Goal: Check status

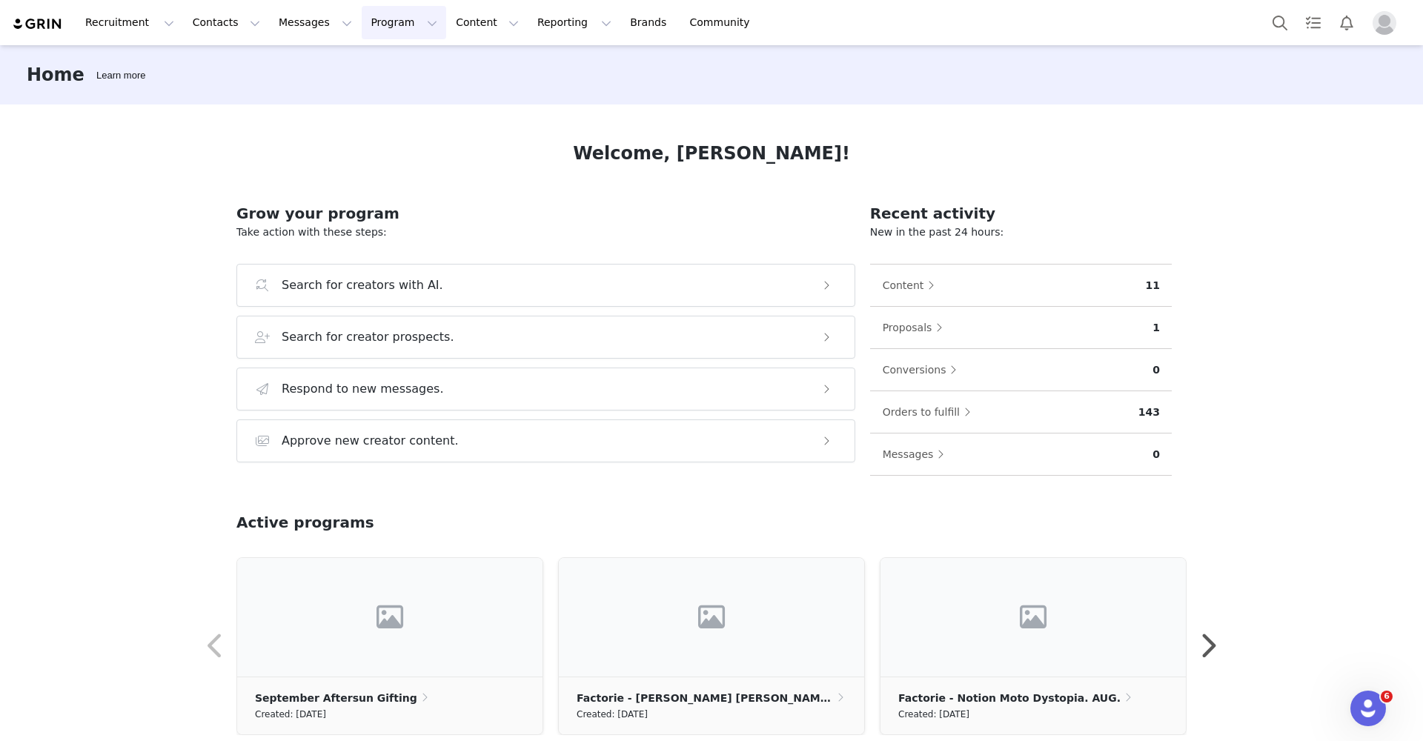
click at [396, 27] on button "Program Program" at bounding box center [404, 22] width 84 height 33
click at [430, 100] on div "Campaigns" at bounding box center [397, 93] width 99 height 16
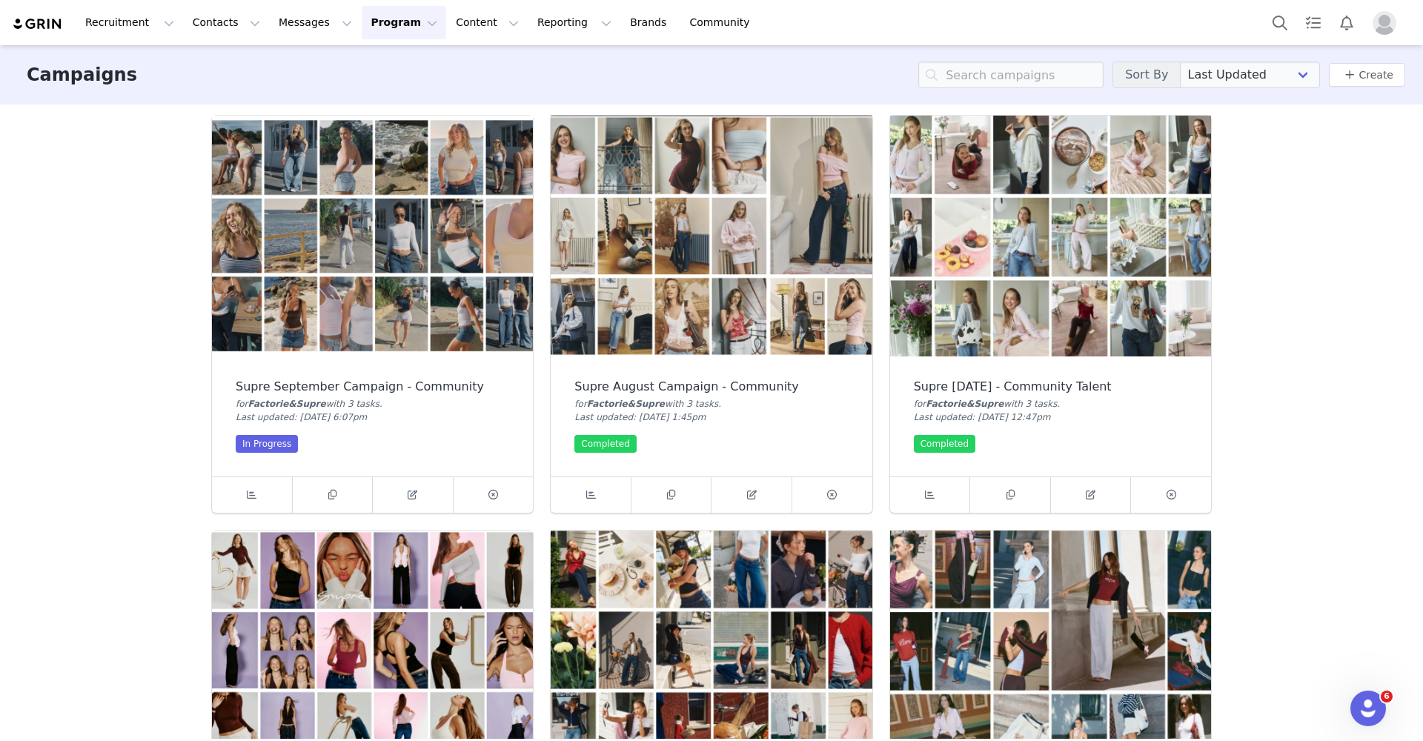
click at [369, 301] on img at bounding box center [372, 236] width 321 height 241
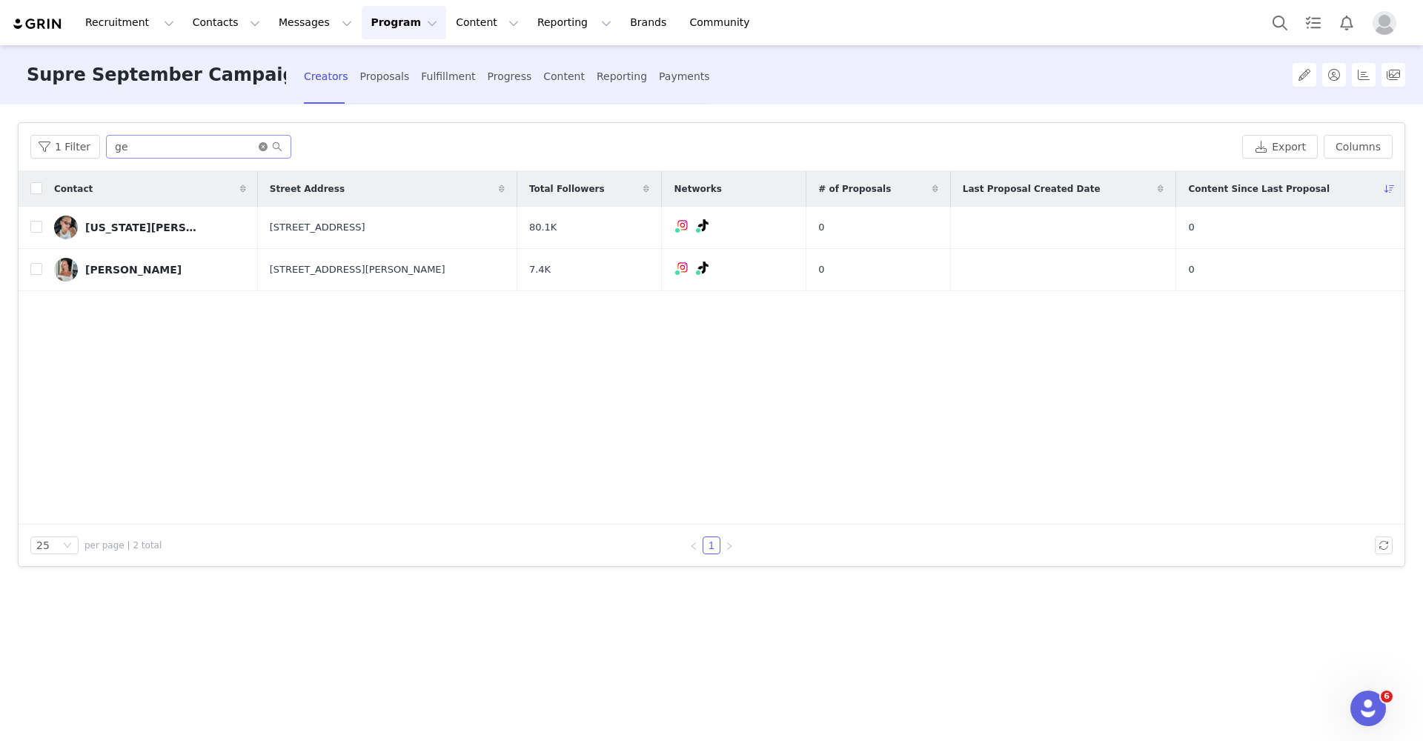
click at [259, 148] on icon "icon: close-circle" at bounding box center [263, 146] width 9 height 9
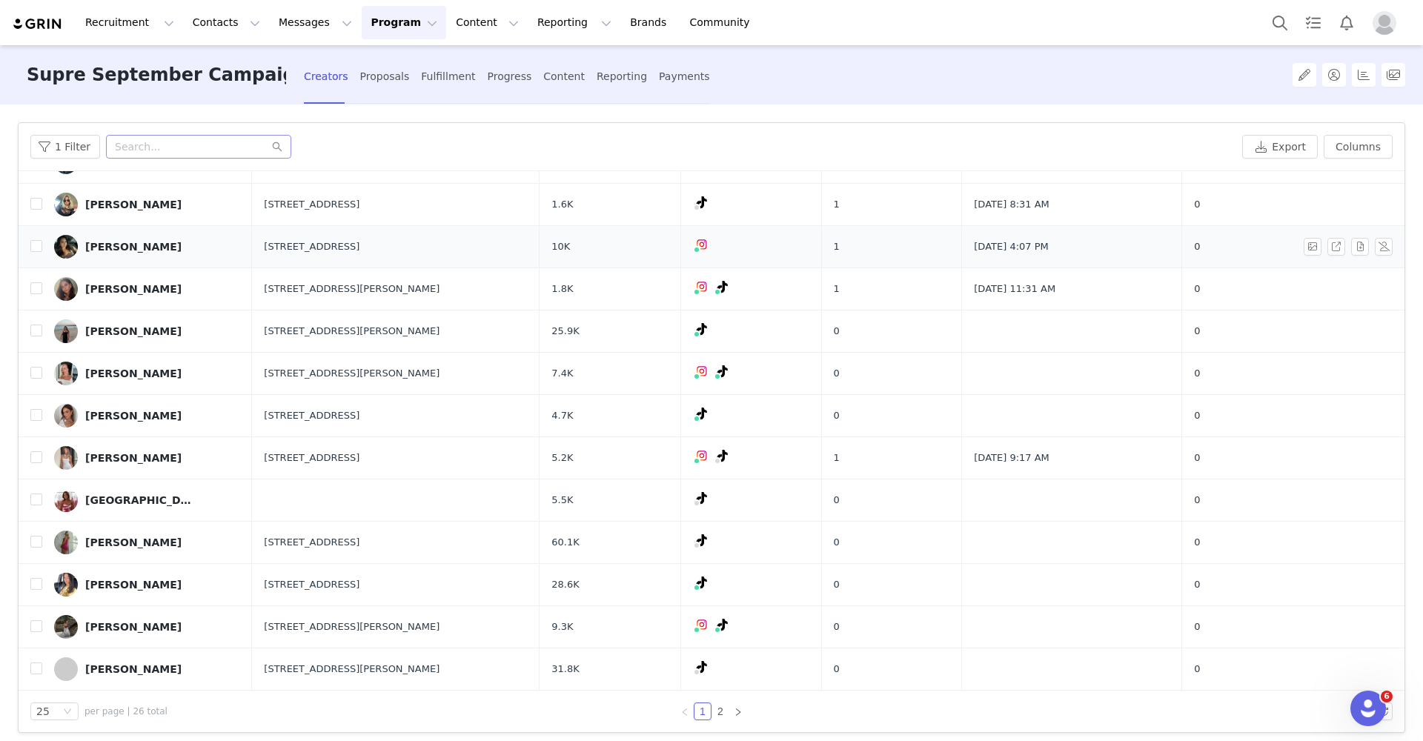
scroll to position [318, 0]
click at [499, 76] on div "Progress" at bounding box center [510, 76] width 44 height 39
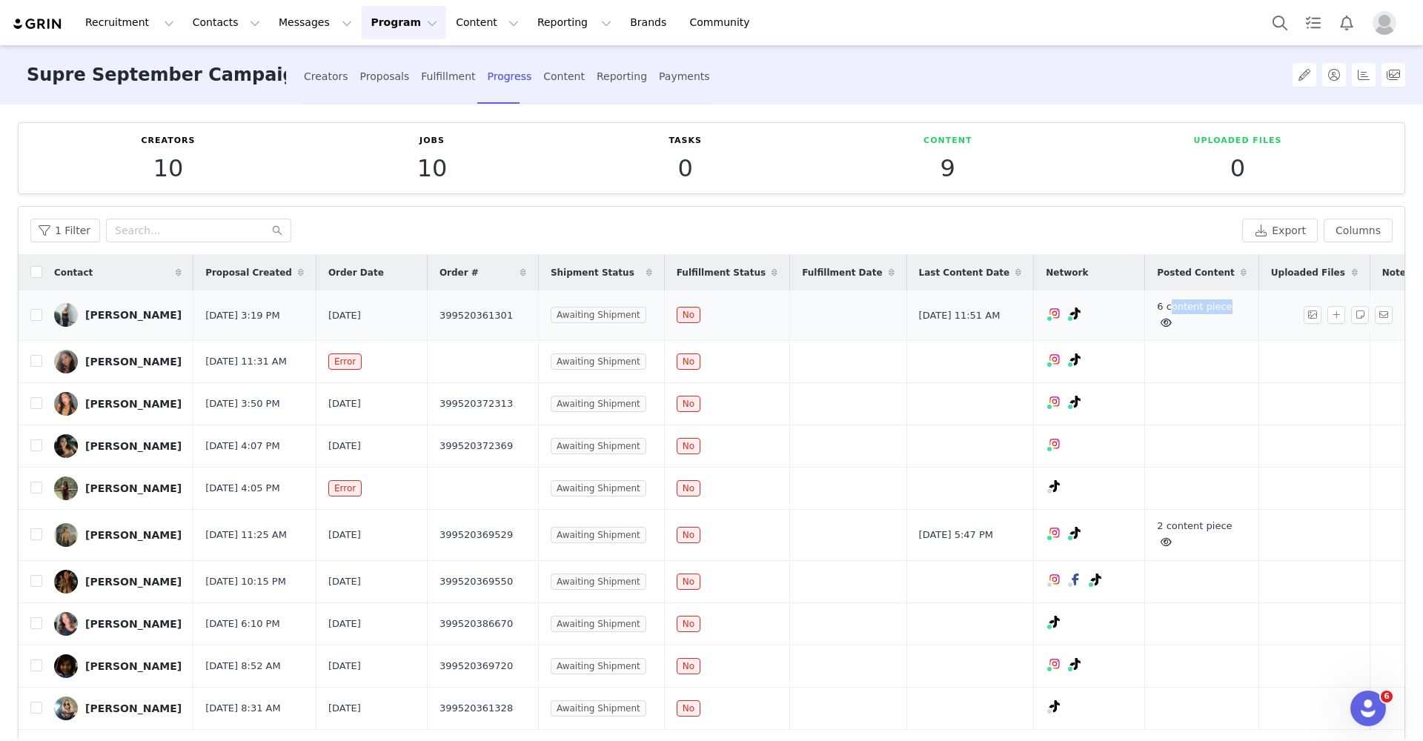
click at [1157, 311] on div "6 content piece" at bounding box center [1202, 315] width 90 height 33
click at [1161, 321] on icon at bounding box center [1166, 323] width 11 height 10
click at [1161, 321] on icon at bounding box center [1166, 322] width 10 height 10
click at [1161, 319] on icon at bounding box center [1166, 323] width 11 height 10
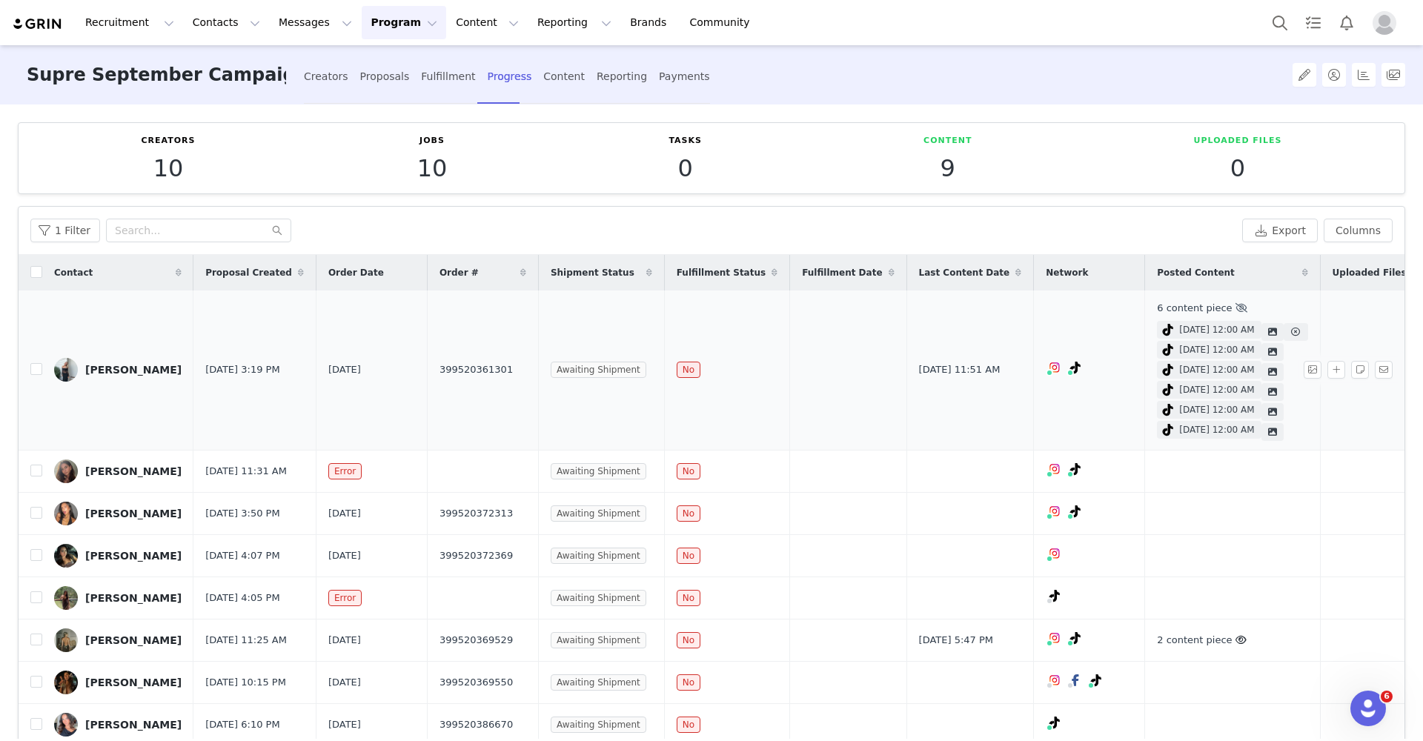
click at [1179, 331] on span "[DATE] 12:00 AM" at bounding box center [1216, 329] width 75 height 13
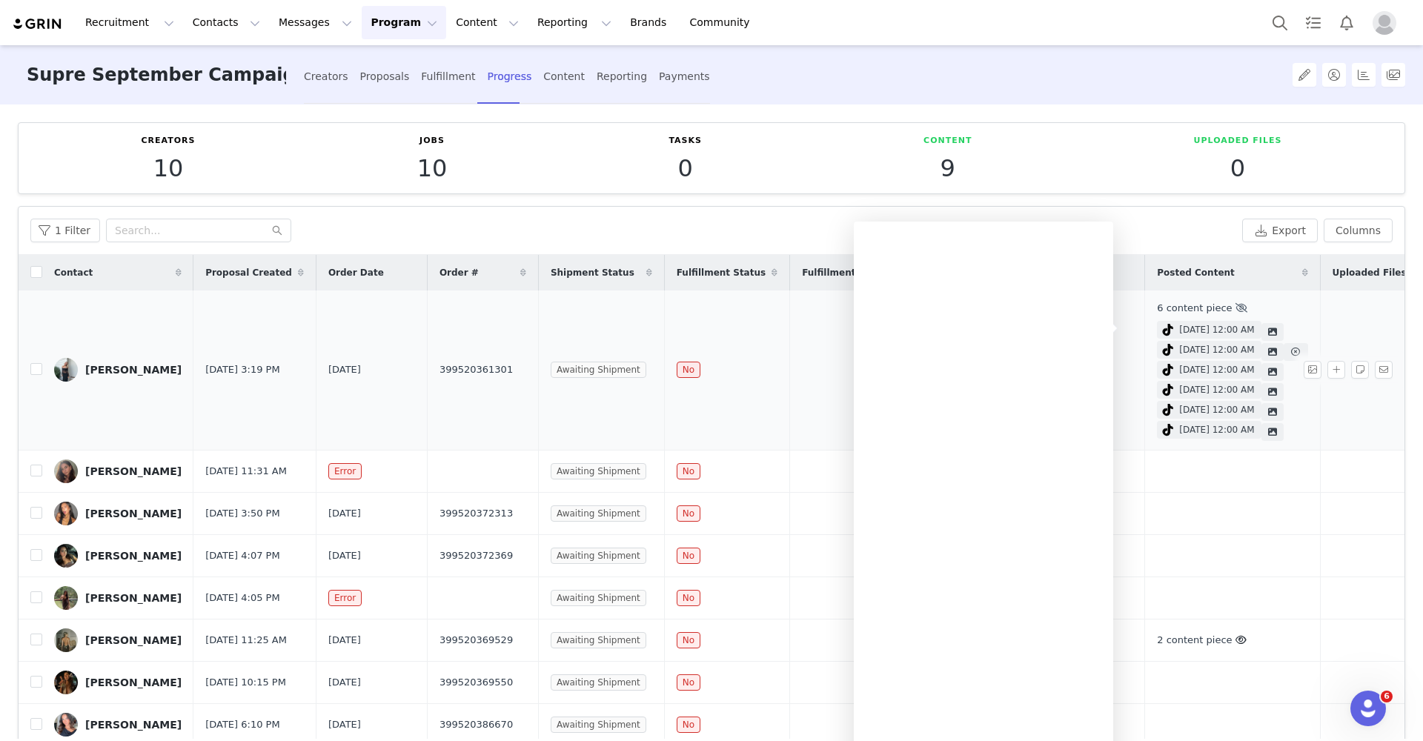
click at [1179, 346] on span "[DATE] 12:00 AM" at bounding box center [1216, 349] width 75 height 13
click at [1179, 365] on span "[DATE] 12:00 AM" at bounding box center [1216, 369] width 75 height 13
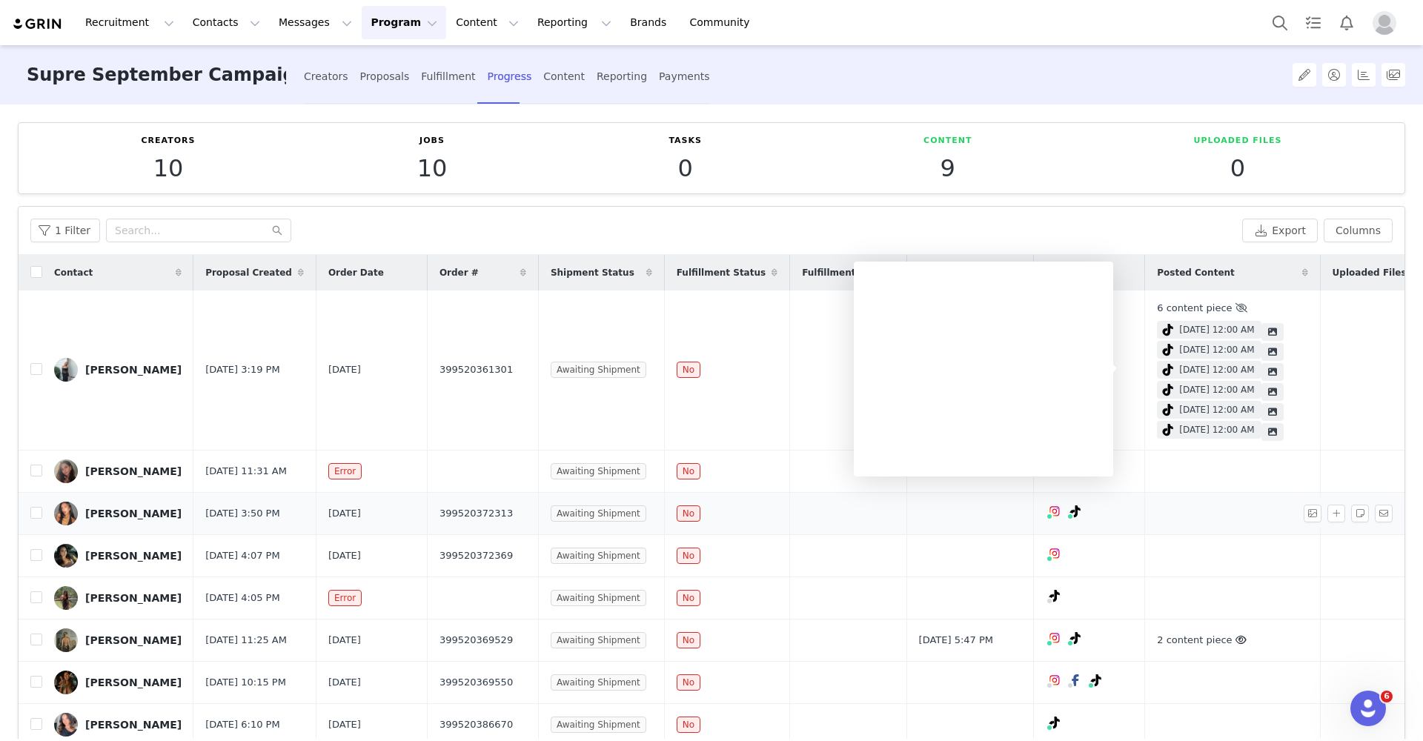
click at [1182, 521] on td at bounding box center [1232, 513] width 175 height 42
